Goal: Task Accomplishment & Management: Use online tool/utility

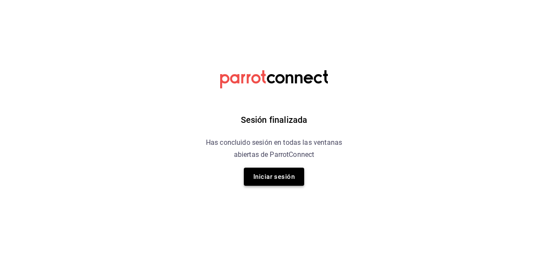
click at [285, 173] on button "Iniciar sesión" at bounding box center [274, 176] width 60 height 18
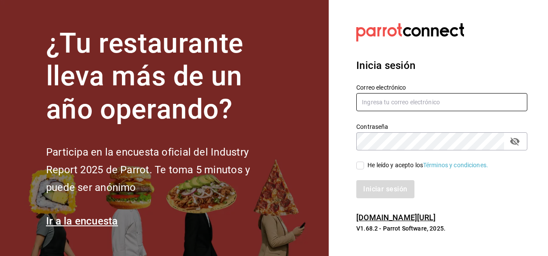
type input "mochomos.mitikah@grupocosteno.com"
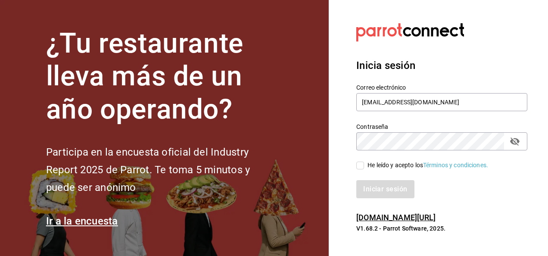
click at [359, 164] on input "He leído y acepto los Términos y condiciones." at bounding box center [360, 165] width 8 height 8
checkbox input "true"
click at [369, 186] on button "Iniciar sesión" at bounding box center [385, 189] width 59 height 18
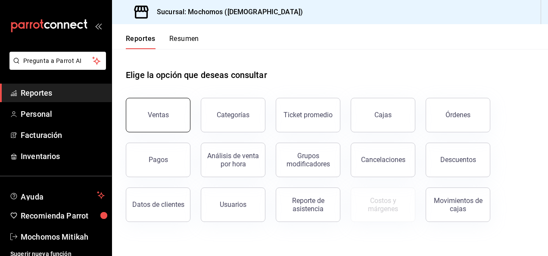
click at [156, 108] on button "Ventas" at bounding box center [158, 115] width 65 height 34
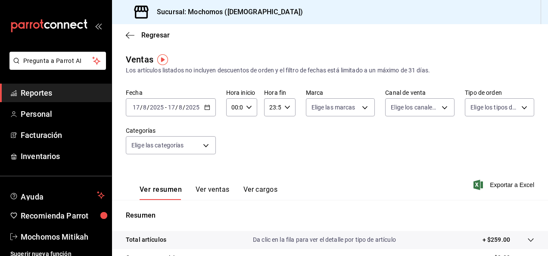
click at [207, 108] on icon "button" at bounding box center [207, 107] width 6 height 6
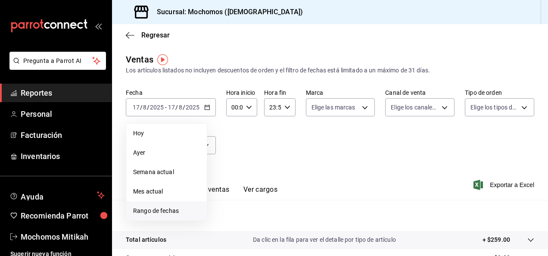
click at [176, 213] on span "Rango de fechas" at bounding box center [166, 210] width 67 height 9
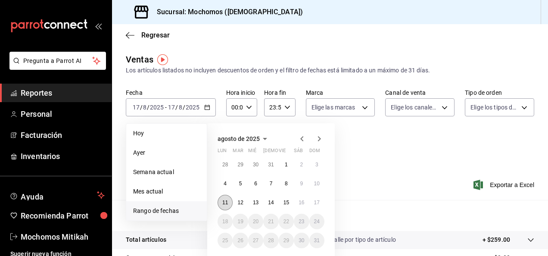
click at [226, 200] on abbr "11" at bounding box center [225, 202] width 6 height 6
click at [319, 201] on abbr "17" at bounding box center [317, 202] width 6 height 6
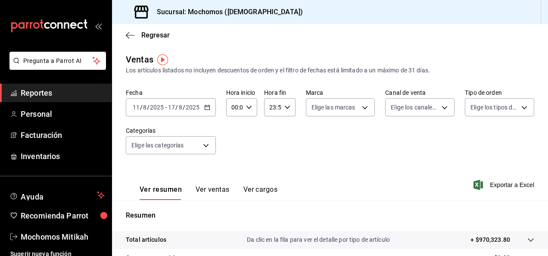
click at [248, 105] on icon "button" at bounding box center [249, 107] width 6 height 6
click at [232, 168] on span "02" at bounding box center [233, 170] width 2 height 7
type input "02:00"
click at [236, 179] on button "05" at bounding box center [233, 180] width 12 height 17
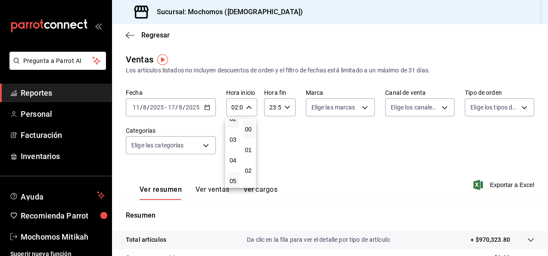
type input "05:00"
click at [284, 108] on div at bounding box center [274, 128] width 548 height 256
click at [284, 111] on div "23:59 Hora fin" at bounding box center [279, 107] width 31 height 18
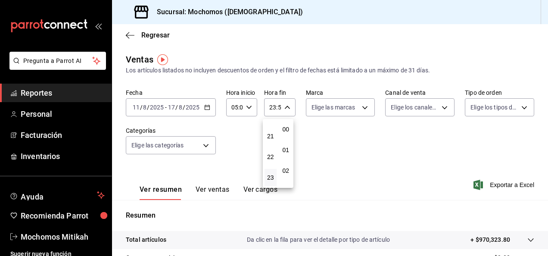
scroll to position [1171, 0]
click at [269, 160] on button "22" at bounding box center [270, 156] width 12 height 17
type input "22:59"
click at [269, 181] on span "05" at bounding box center [270, 180] width 2 height 7
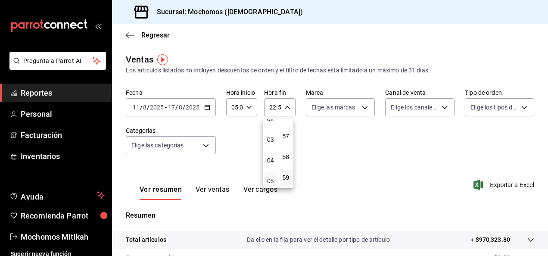
type input "05:59"
click at [289, 130] on button "57" at bounding box center [286, 135] width 12 height 17
click at [289, 130] on button "00" at bounding box center [286, 129] width 12 height 17
type input "05:00"
click at [490, 188] on div at bounding box center [274, 128] width 548 height 256
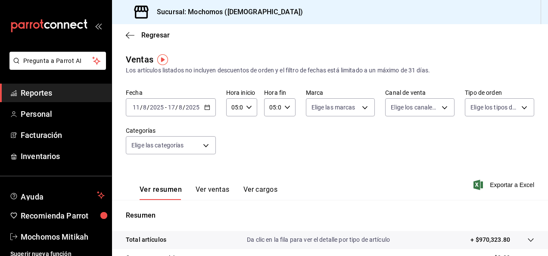
click at [490, 188] on span "Exportar a Excel" at bounding box center [504, 185] width 59 height 10
